Goal: Information Seeking & Learning: Understand process/instructions

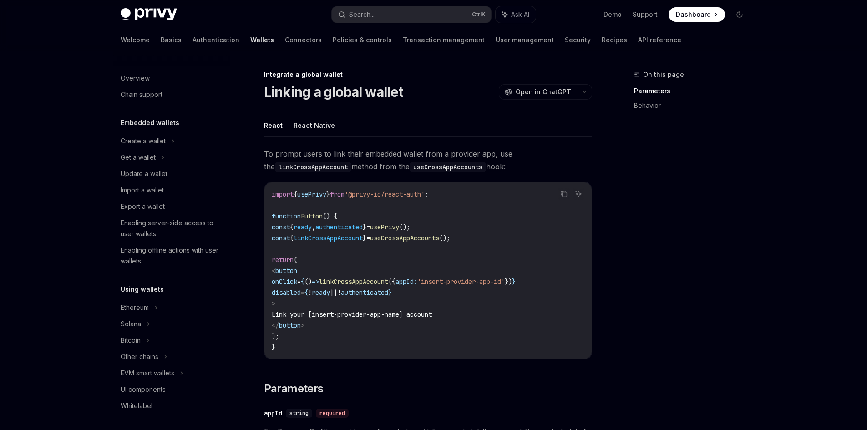
scroll to position [472, 0]
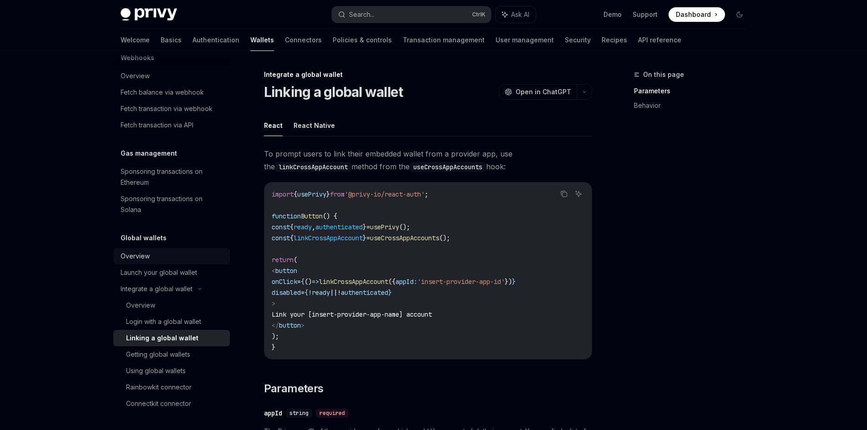
click at [156, 253] on div "Overview" at bounding box center [173, 256] width 104 height 11
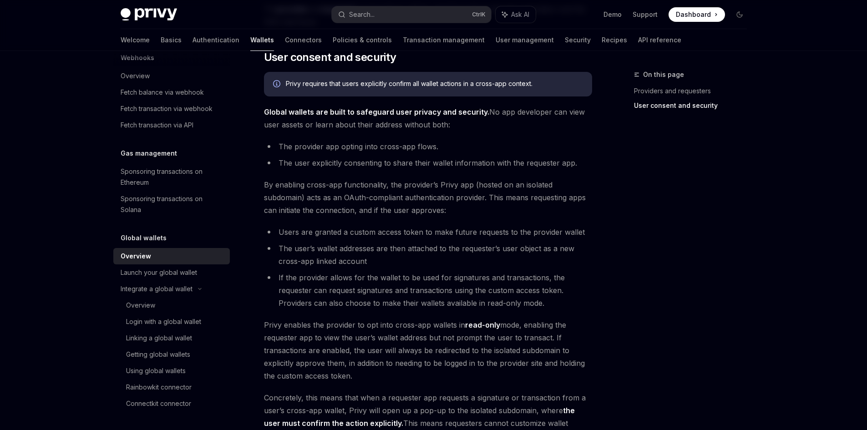
scroll to position [723, 0]
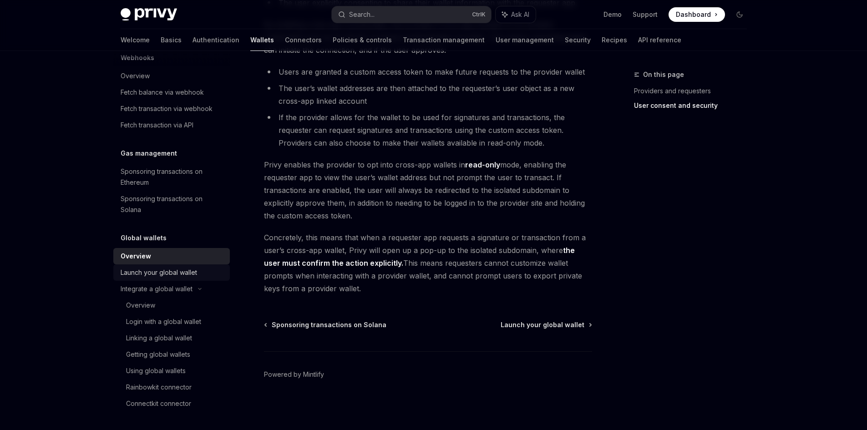
click at [173, 273] on div "Launch your global wallet" at bounding box center [159, 272] width 76 height 11
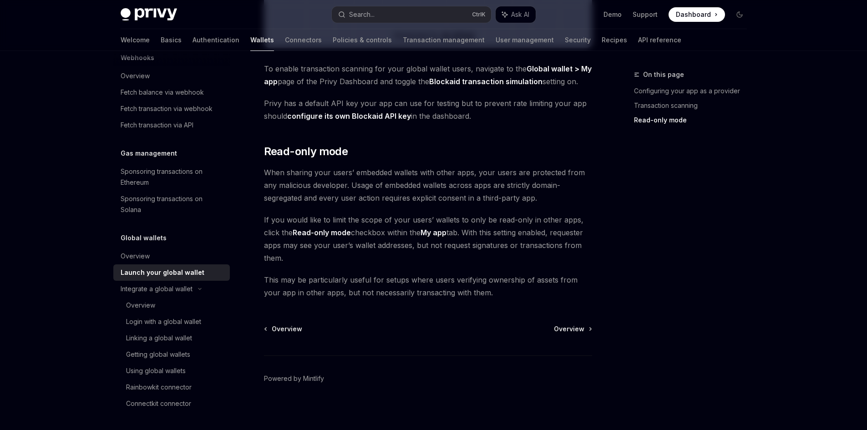
scroll to position [732, 0]
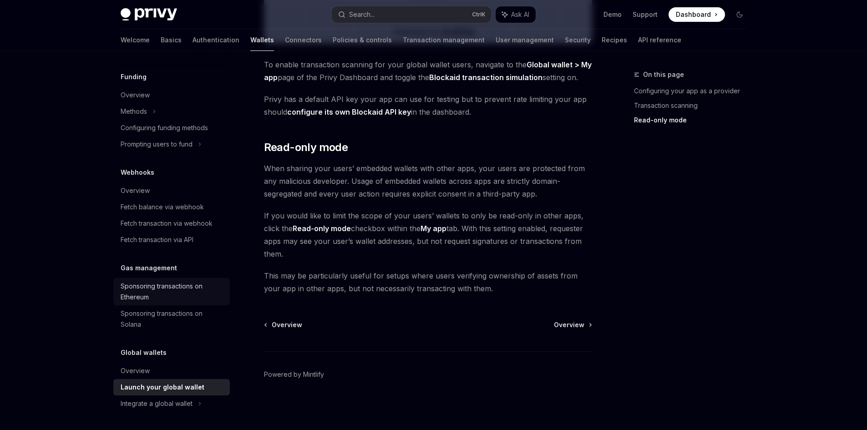
scroll to position [357, 0]
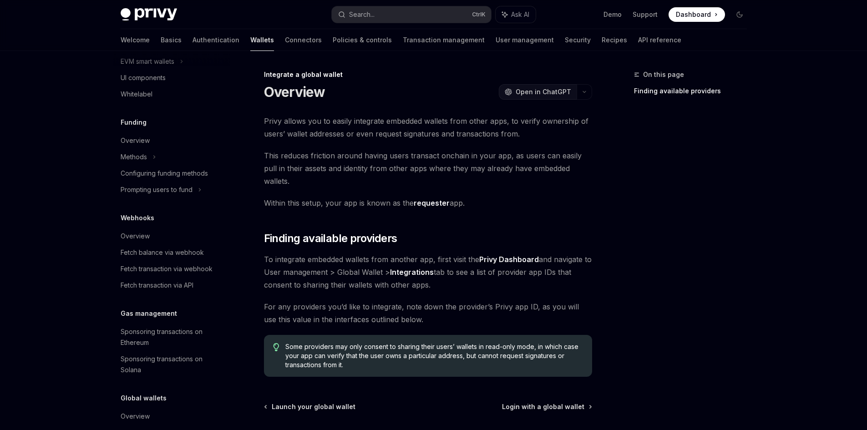
scroll to position [290, 0]
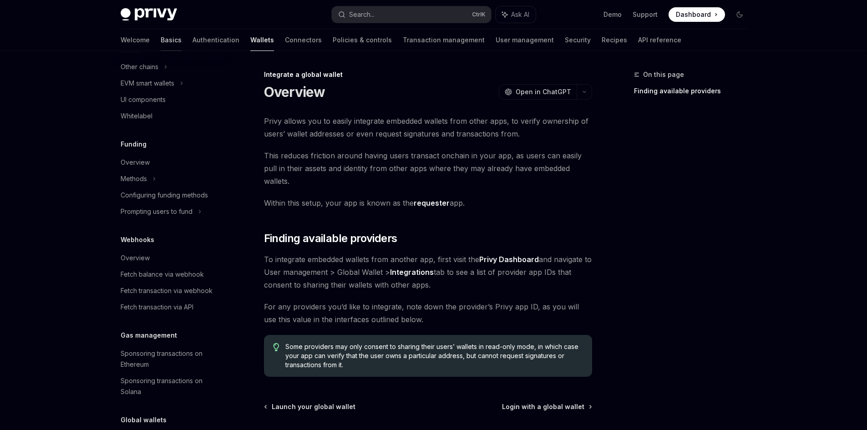
click at [161, 40] on link "Basics" at bounding box center [171, 40] width 21 height 22
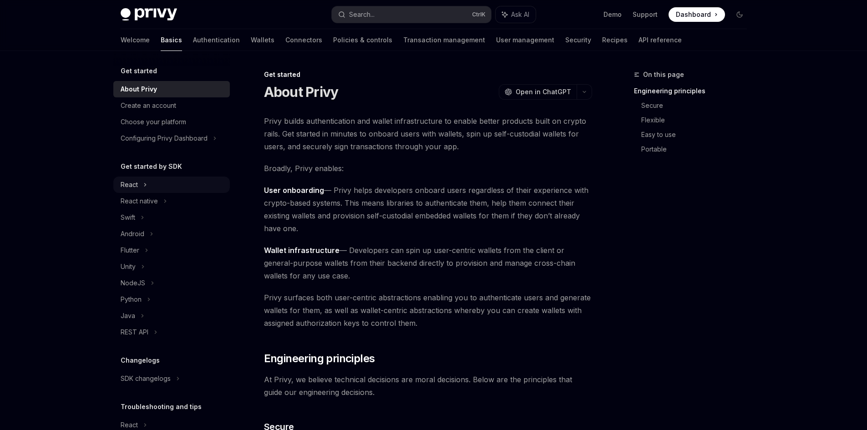
click at [147, 180] on div "React" at bounding box center [171, 185] width 116 height 16
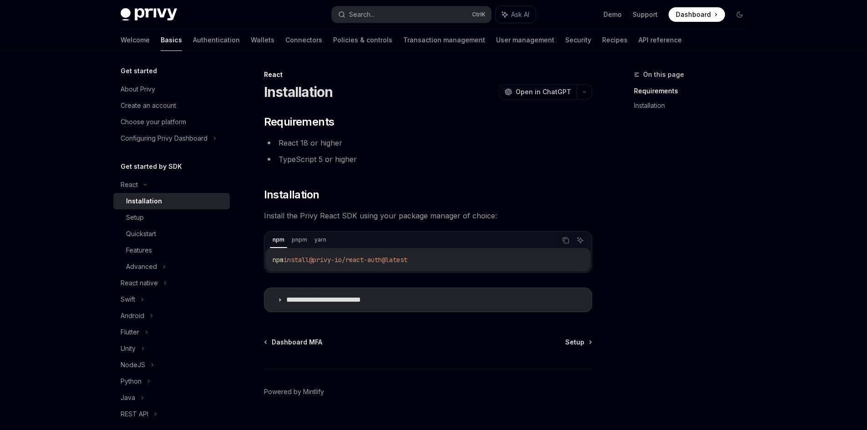
click at [157, 202] on div "Installation" at bounding box center [144, 201] width 36 height 11
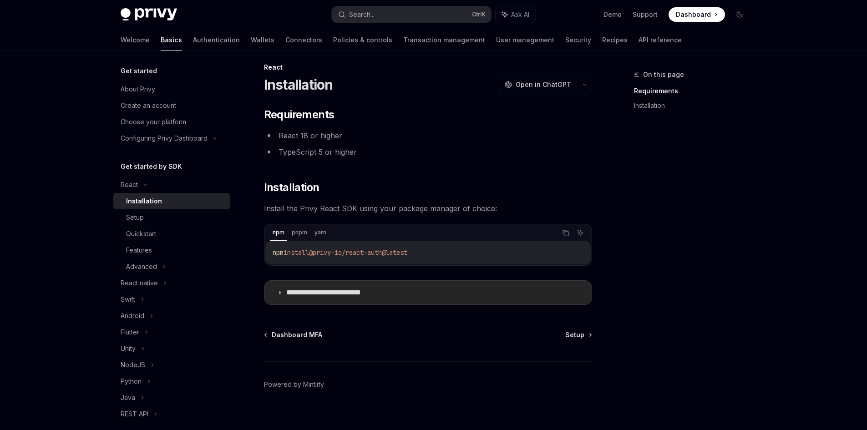
scroll to position [17, 0]
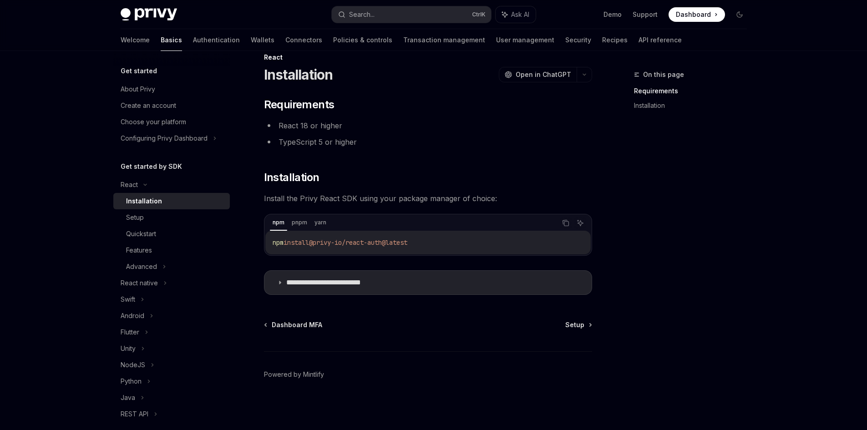
drag, startPoint x: 454, startPoint y: 245, endPoint x: 262, endPoint y: 245, distance: 192.0
click at [262, 245] on div "**********" at bounding box center [342, 241] width 502 height 378
copy span "npm install @privy-io/react-auth@latest"
click at [159, 218] on div "Setup" at bounding box center [175, 217] width 98 height 11
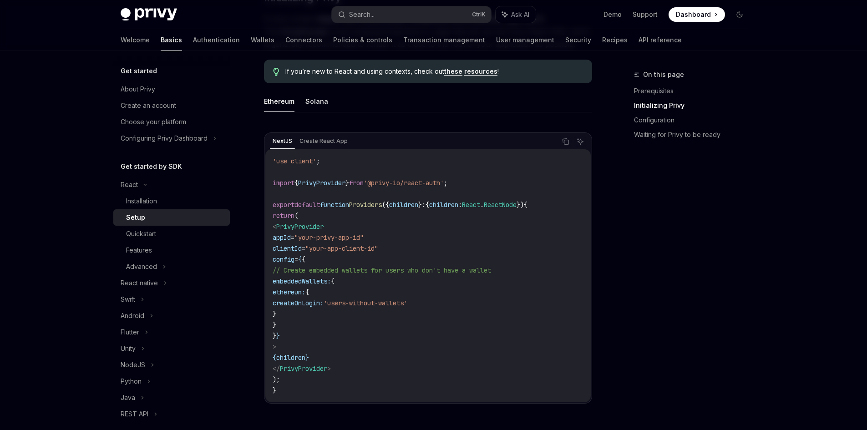
scroll to position [245, 0]
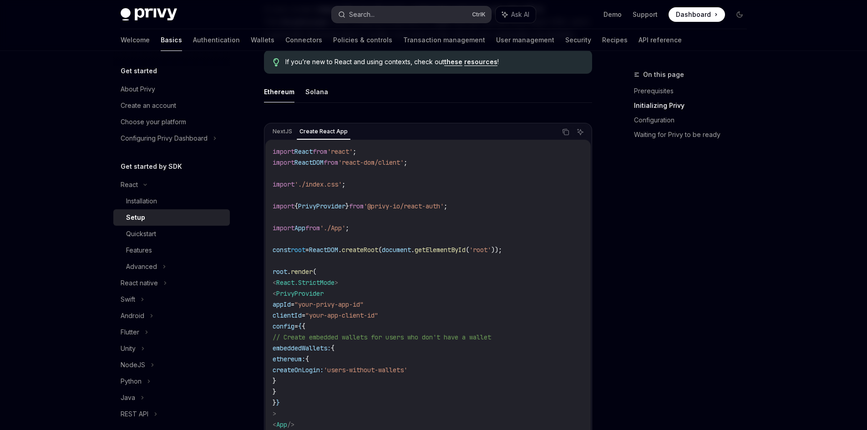
click at [402, 11] on button "Search... Ctrl K" at bounding box center [411, 14] width 159 height 16
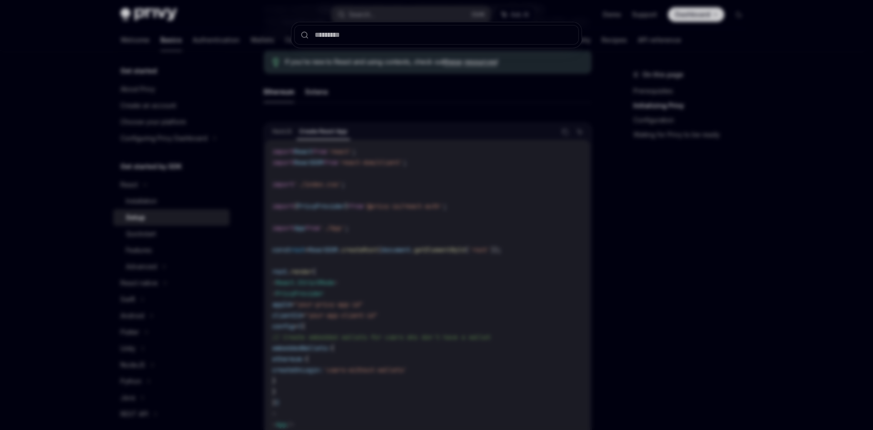
click at [395, 40] on input "text" at bounding box center [436, 35] width 285 height 20
click at [666, 329] on div at bounding box center [436, 215] width 873 height 430
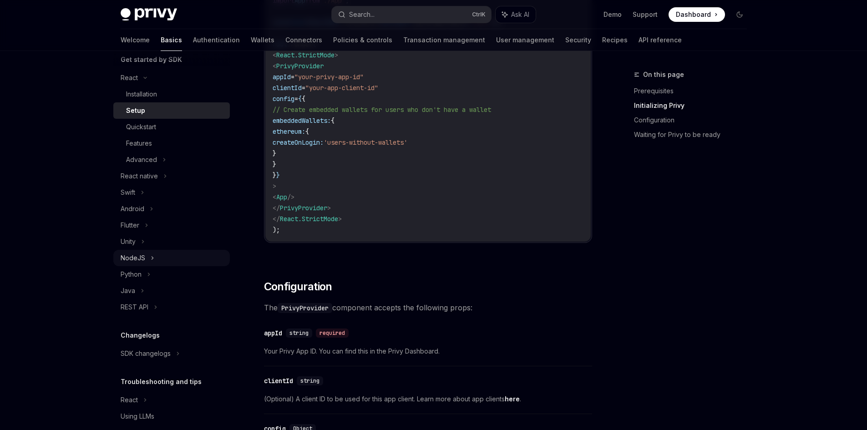
scroll to position [0, 0]
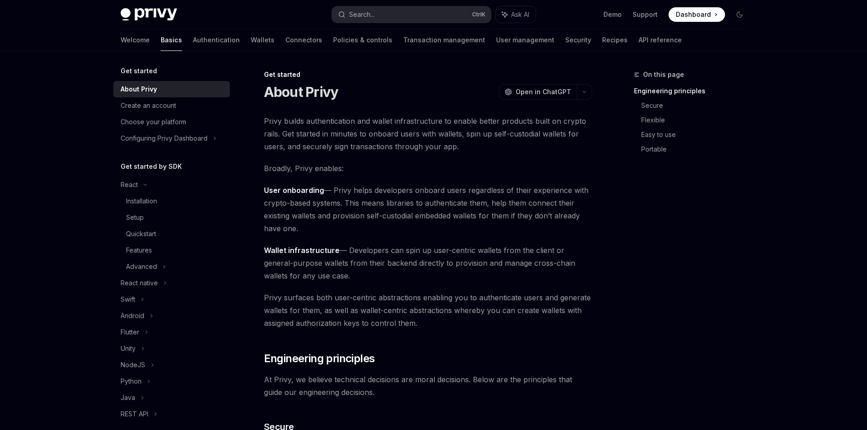
scroll to position [472, 0]
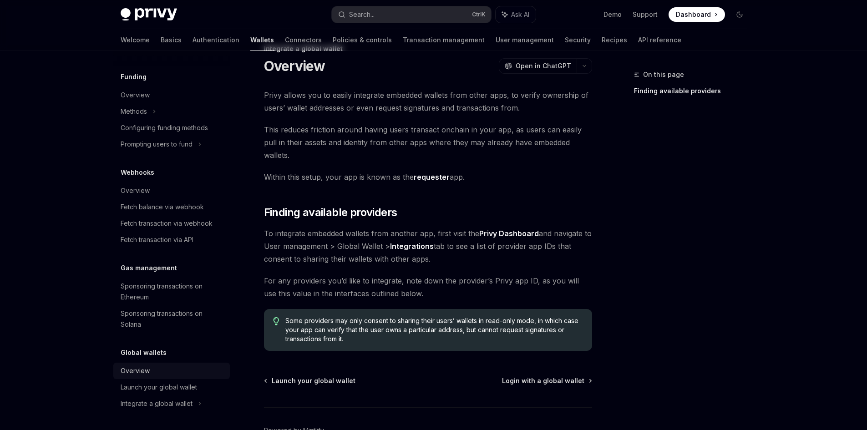
scroll to position [69, 0]
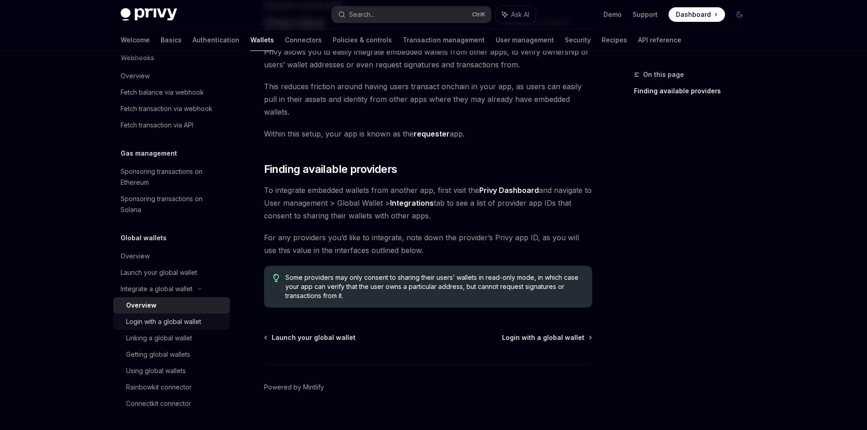
click at [167, 319] on div "Login with a global wallet" at bounding box center [163, 321] width 75 height 11
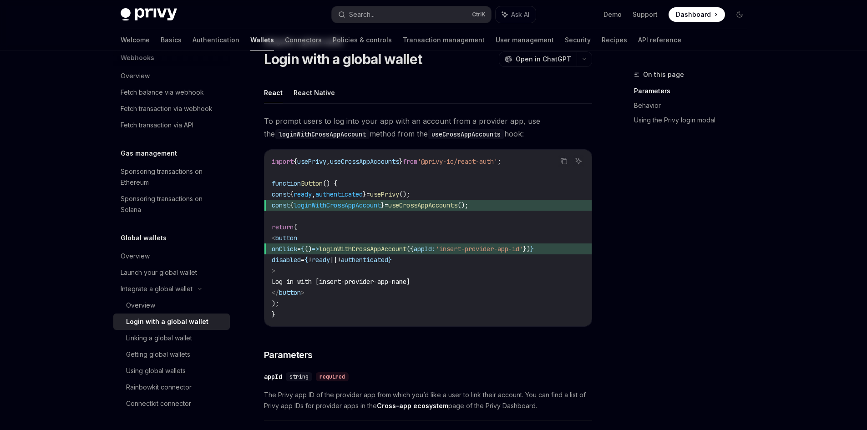
scroll to position [45, 0]
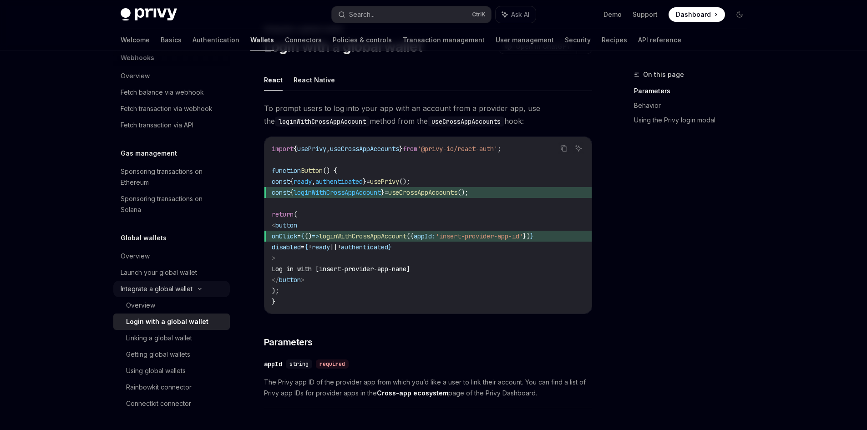
click at [200, 289] on icon at bounding box center [199, 288] width 3 height 1
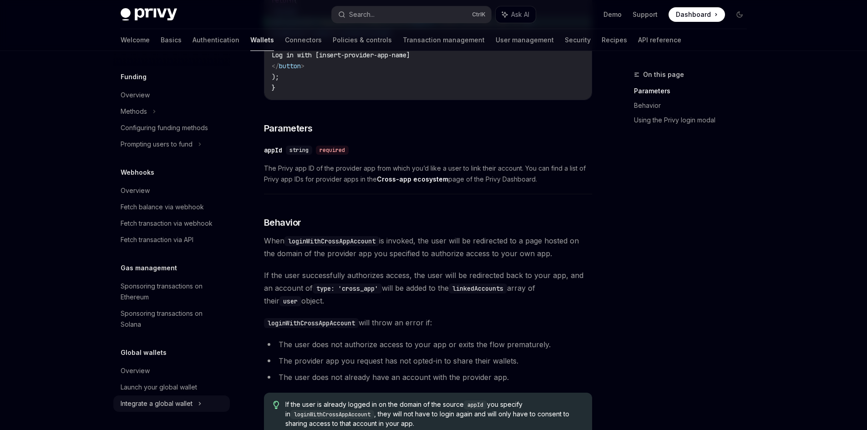
scroll to position [273, 0]
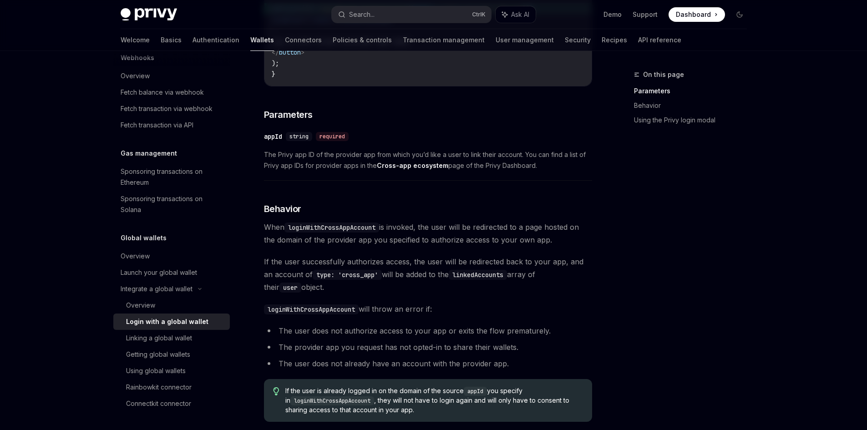
click at [182, 319] on div "Login with a global wallet" at bounding box center [167, 321] width 82 height 11
type textarea "*"
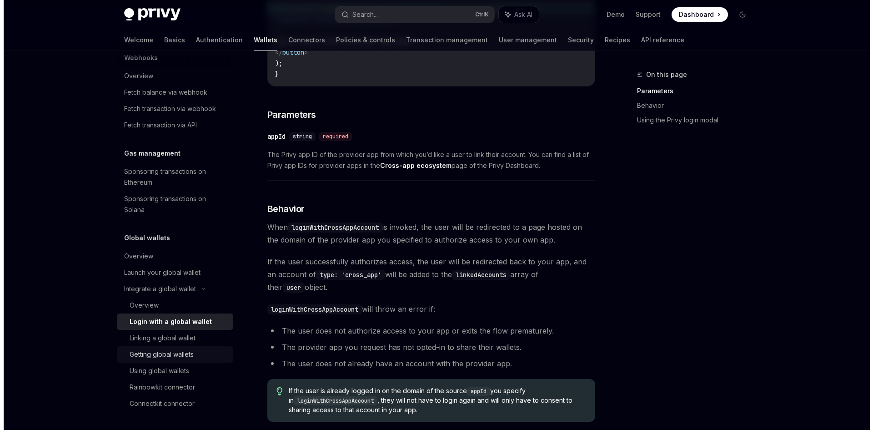
scroll to position [0, 0]
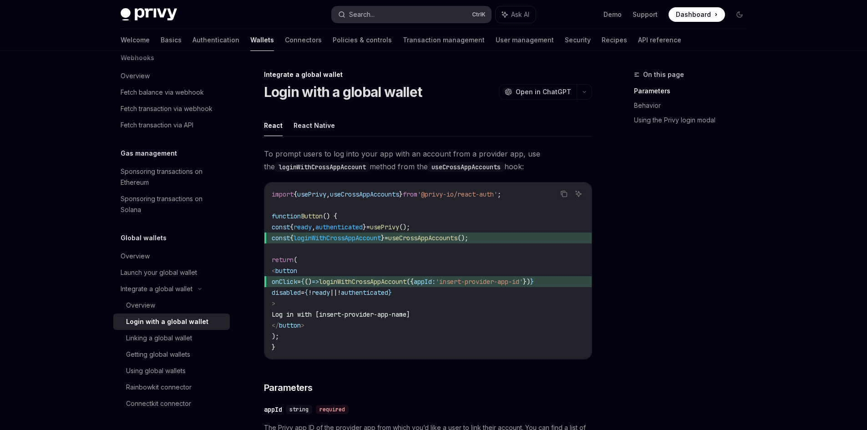
click at [390, 12] on button "Search... Ctrl K" at bounding box center [411, 14] width 159 height 16
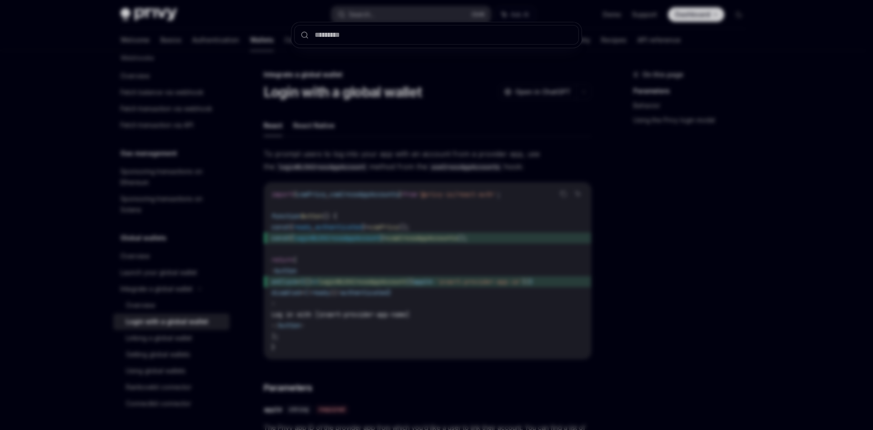
type input "**********"
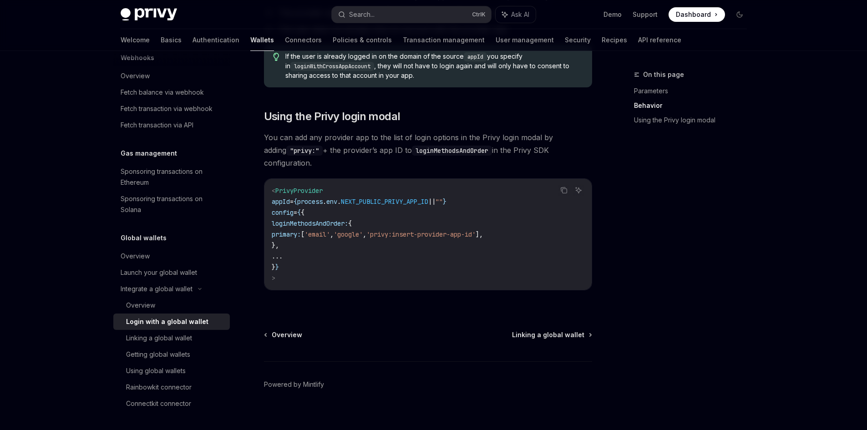
scroll to position [608, 0]
drag, startPoint x: 302, startPoint y: 224, endPoint x: 536, endPoint y: 223, distance: 234.3
click at [536, 223] on code "< PrivyProvider appId = { process . env . NEXT_PUBLIC_PRIVY_APP_ID || "" } conf…" at bounding box center [428, 233] width 313 height 98
copy span "primary: [ 'email' , 'google' , 'privy:insert-provider-app-id' ],"
click at [338, 241] on code "< PrivyProvider appId = { process . env . NEXT_PUBLIC_PRIVY_APP_ID || "" } conf…" at bounding box center [428, 233] width 313 height 98
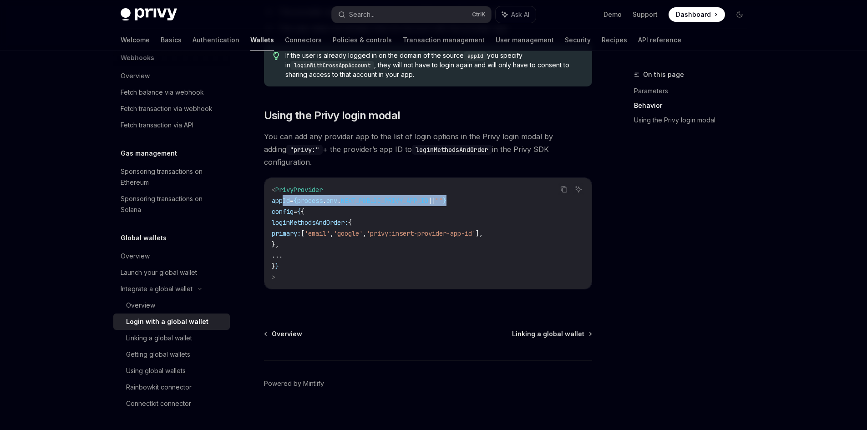
drag, startPoint x: 494, startPoint y: 196, endPoint x: 284, endPoint y: 187, distance: 209.5
click at [284, 187] on code "< PrivyProvider appId = { process . env . NEXT_PUBLIC_PRIVY_APP_ID || "" } conf…" at bounding box center [428, 233] width 313 height 98
copy span "appId = { process . env . NEXT_PUBLIC_PRIVY_APP_ID || "" }"
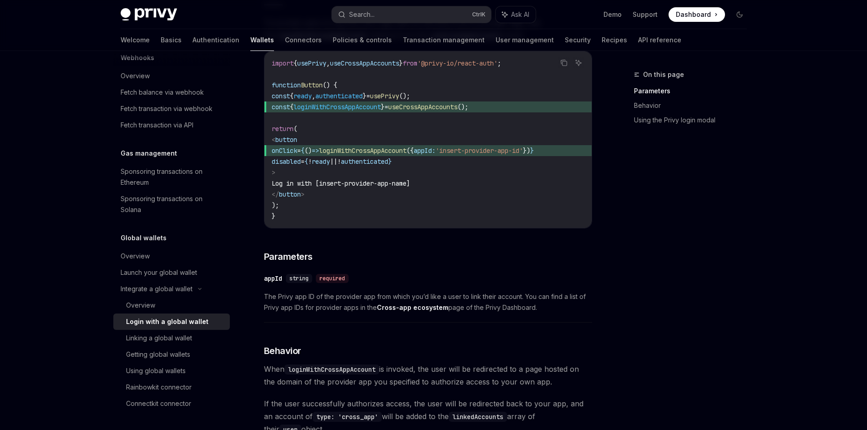
scroll to position [108, 0]
